Goal: Transaction & Acquisition: Purchase product/service

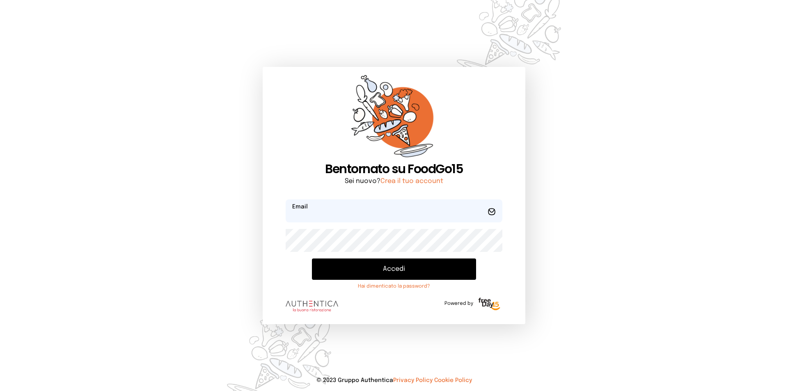
type input "**********"
click at [385, 266] on button "Accedi" at bounding box center [394, 269] width 164 height 21
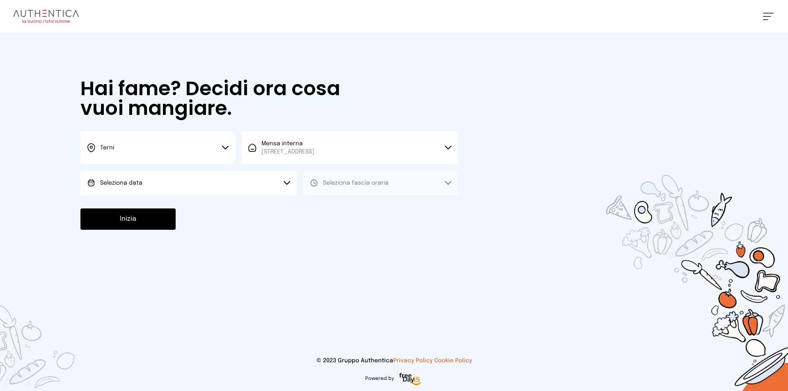
click at [266, 185] on button "Seleziona data" at bounding box center [188, 183] width 216 height 25
click at [251, 206] on li "[DATE], [DATE]" at bounding box center [188, 205] width 216 height 21
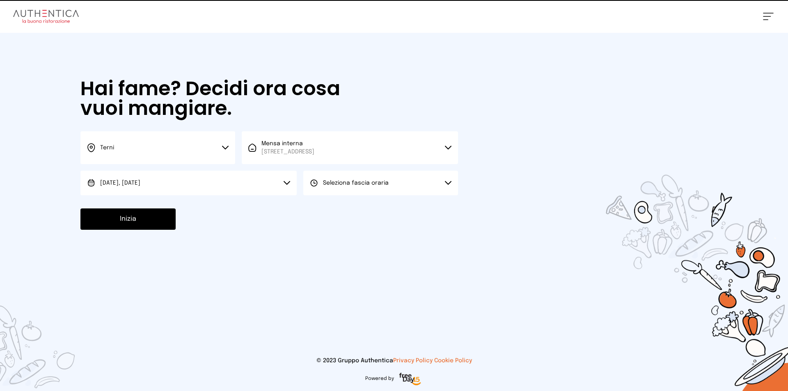
click at [331, 189] on button "Seleziona fascia oraria" at bounding box center [380, 183] width 155 height 25
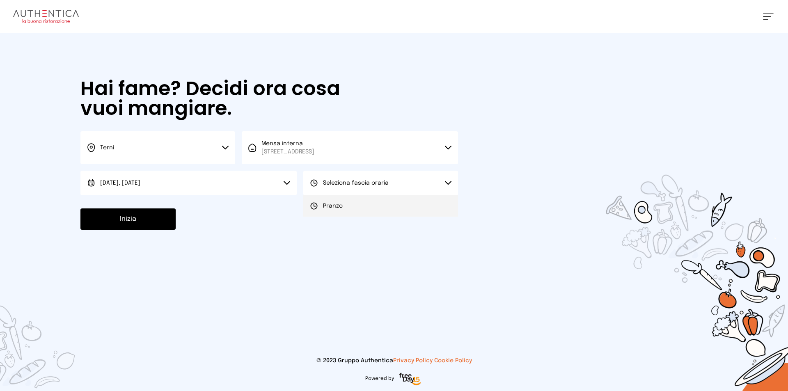
click at [335, 201] on li "Pranzo" at bounding box center [380, 205] width 155 height 21
click at [153, 212] on button "Inizia" at bounding box center [127, 218] width 95 height 21
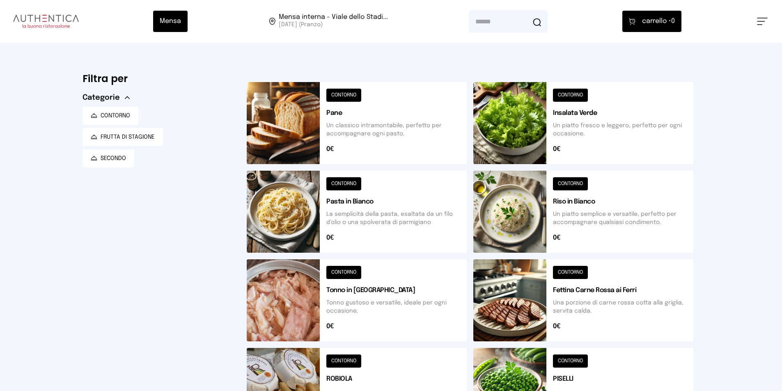
scroll to position [272, 0]
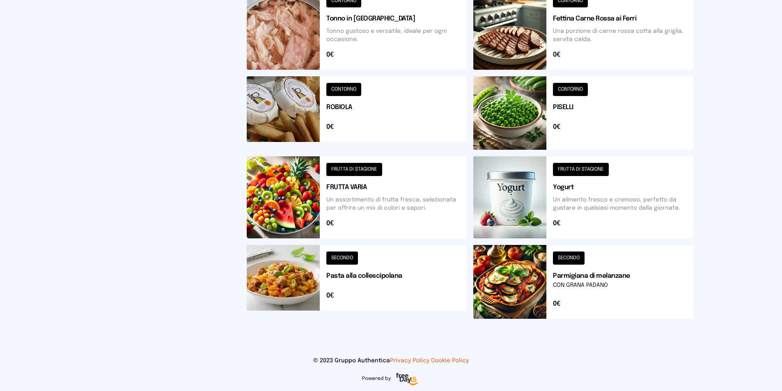
click at [625, 123] on button at bounding box center [583, 112] width 220 height 73
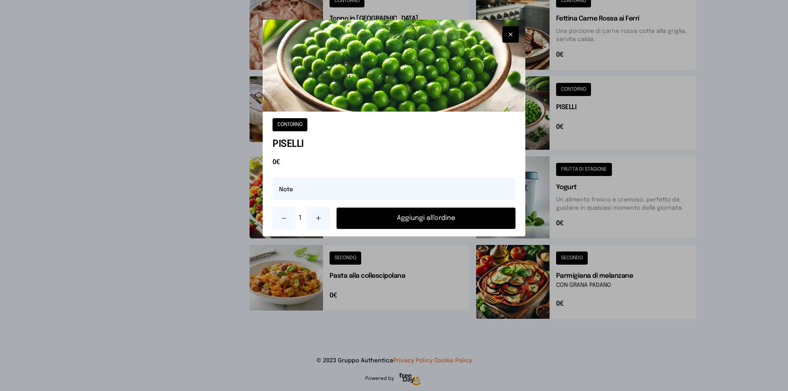
click at [451, 216] on button "Aggiungi all'ordine" at bounding box center [426, 218] width 179 height 21
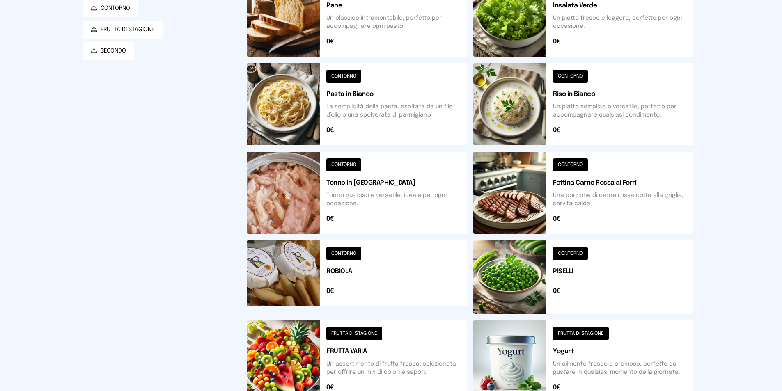
scroll to position [66, 0]
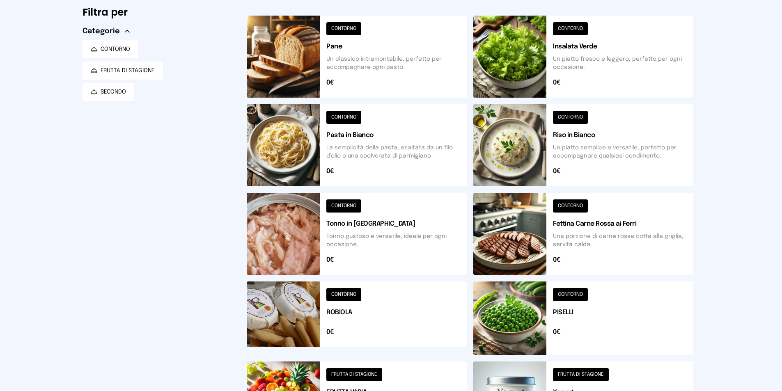
click at [629, 141] on button at bounding box center [583, 145] width 220 height 82
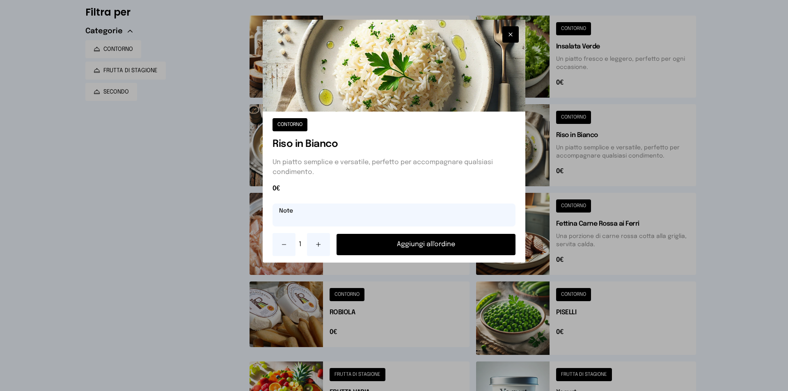
click at [401, 211] on input "text" at bounding box center [393, 215] width 243 height 23
type input "***"
click at [424, 238] on button "Aggiungi all'ordine" at bounding box center [426, 244] width 179 height 21
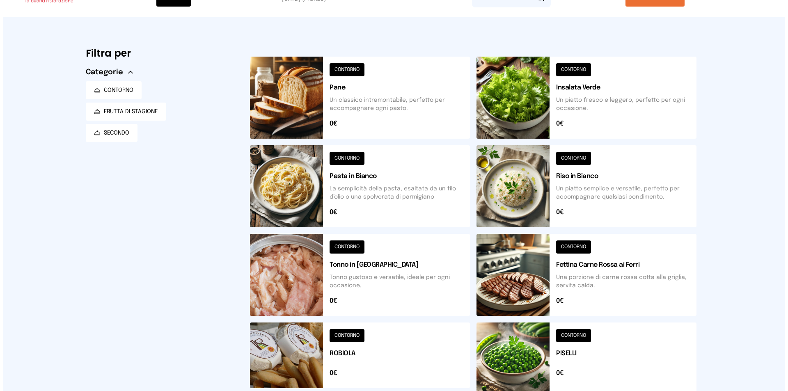
scroll to position [0, 0]
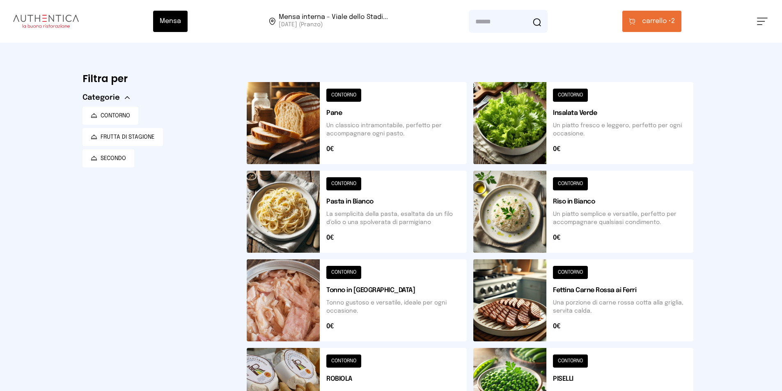
click at [675, 16] on button "carrello • 2" at bounding box center [651, 21] width 59 height 21
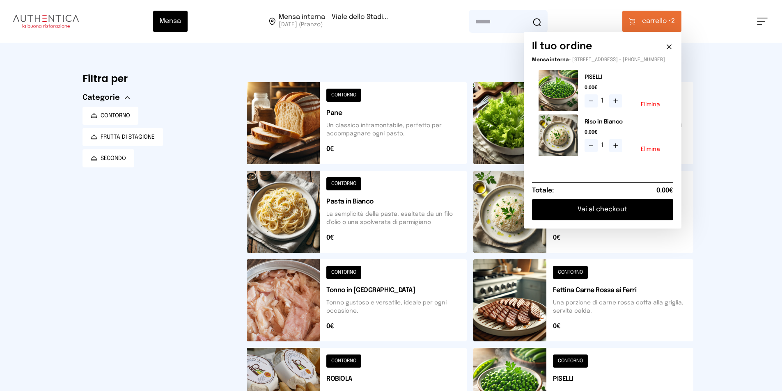
click at [650, 211] on button "Vai al checkout" at bounding box center [602, 209] width 141 height 21
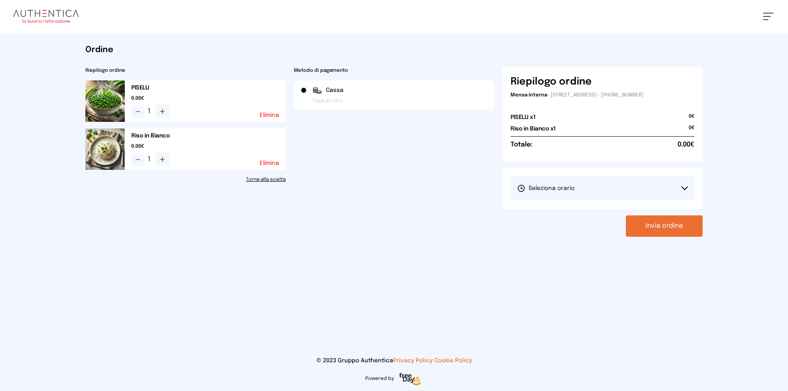
click at [615, 195] on button "Seleziona orario" at bounding box center [603, 188] width 184 height 25
click at [591, 215] on li "1° Turno (13:00 - 15:00)" at bounding box center [603, 211] width 184 height 21
click at [658, 236] on button "Invia ordine" at bounding box center [664, 225] width 77 height 21
